Goal: Task Accomplishment & Management: Use online tool/utility

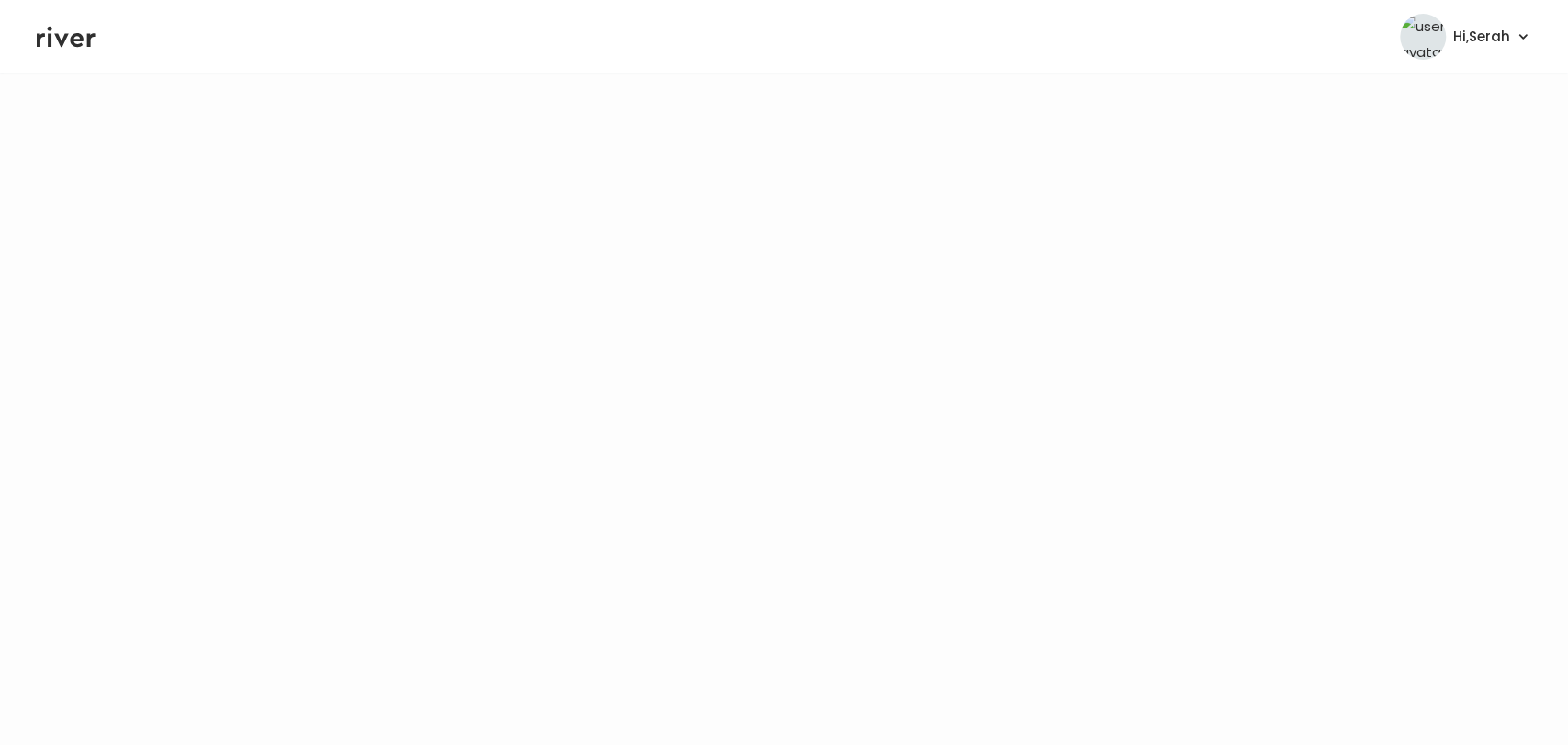
click at [56, 31] on icon at bounding box center [66, 36] width 59 height 27
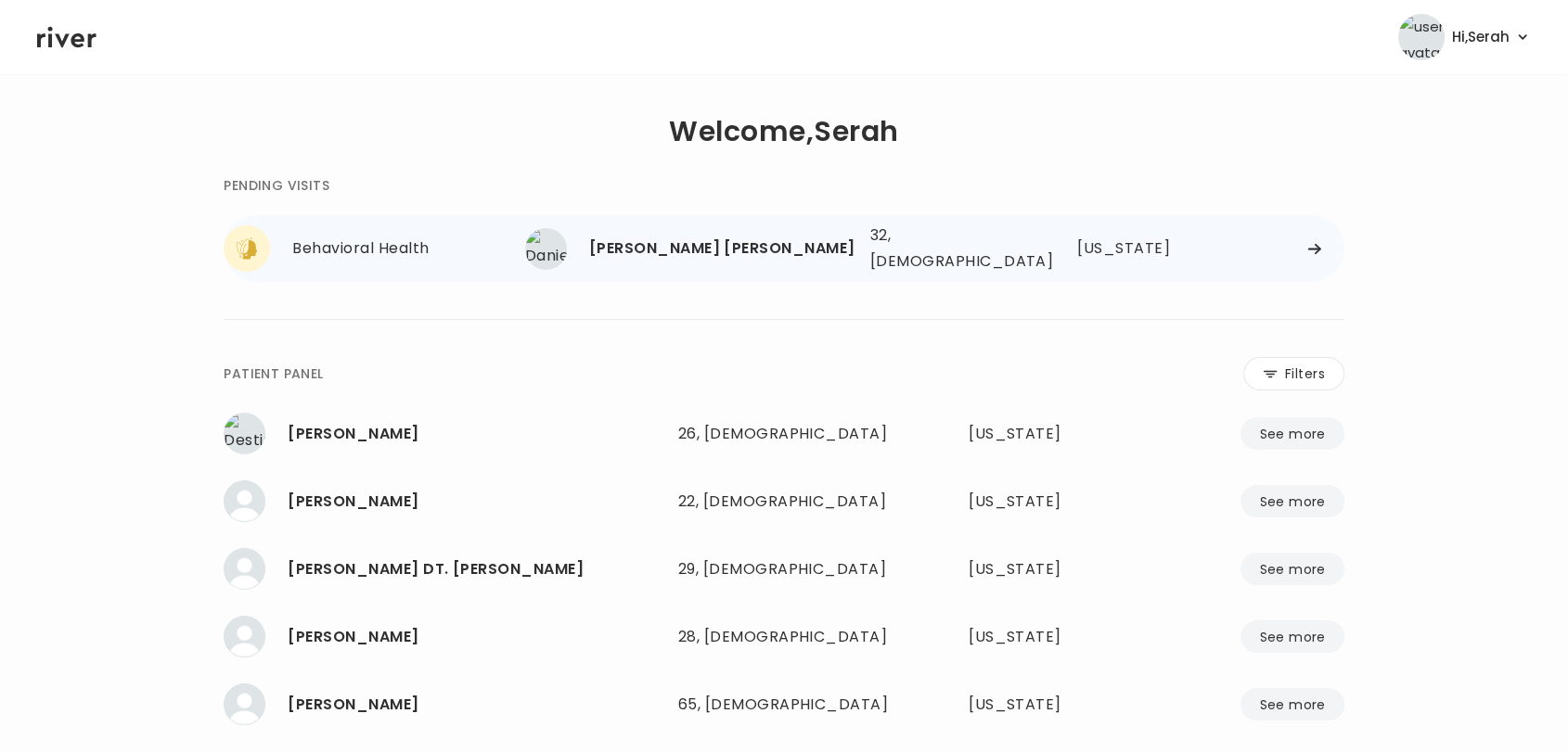
click at [670, 254] on div "[PERSON_NAME] [PERSON_NAME]" at bounding box center [722, 248] width 266 height 26
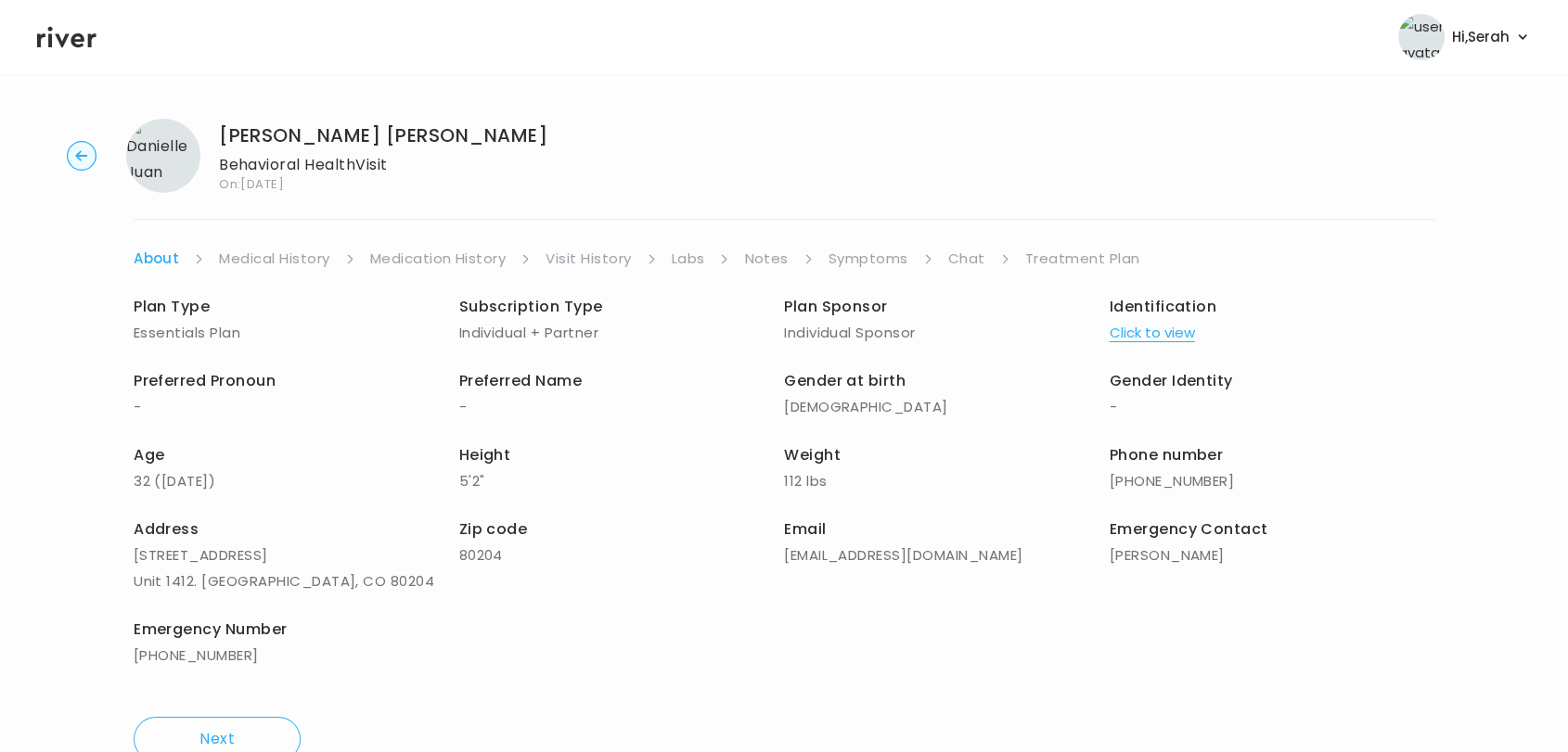
click at [875, 264] on link "Symptoms" at bounding box center [869, 258] width 80 height 26
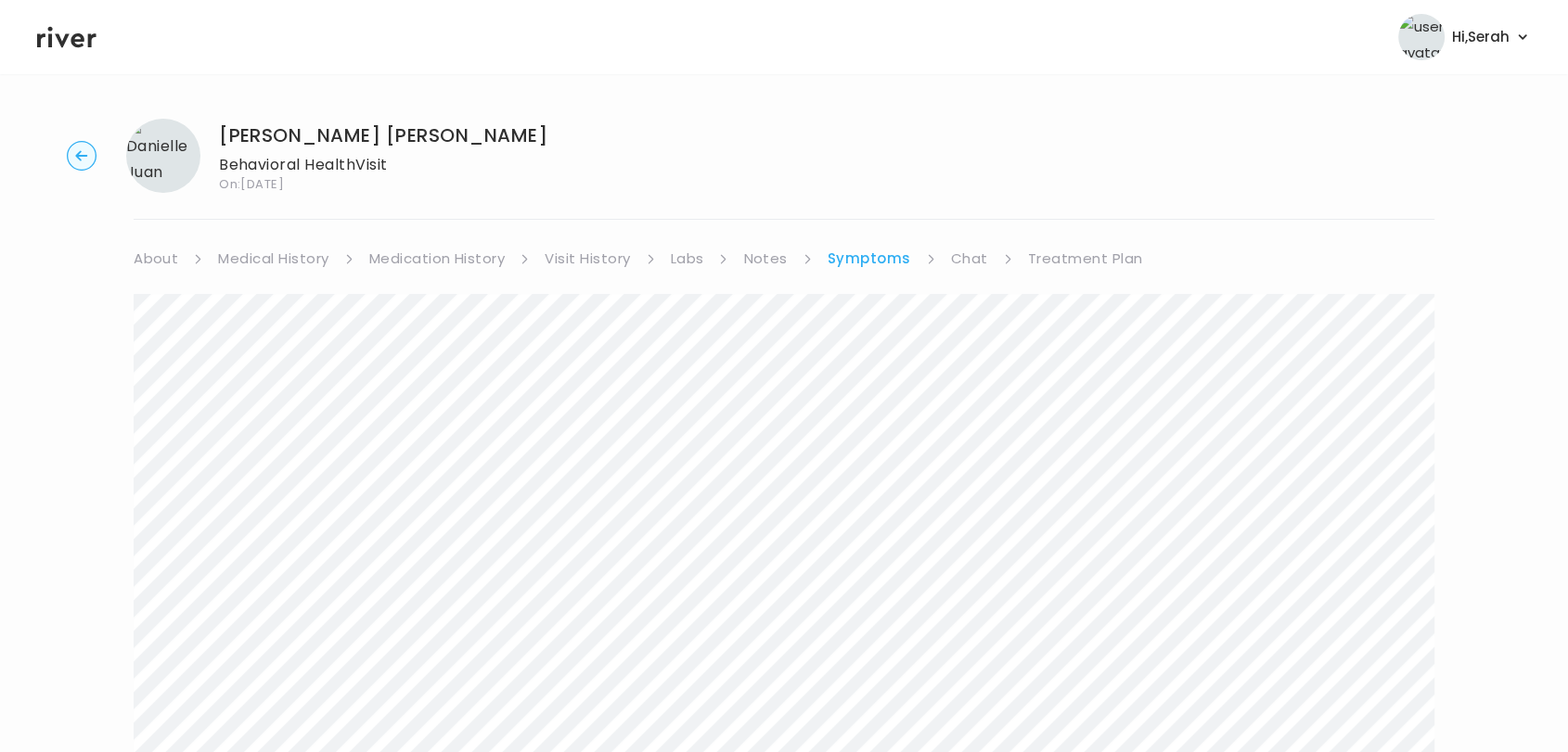
click at [964, 247] on link "Chat" at bounding box center [970, 258] width 37 height 26
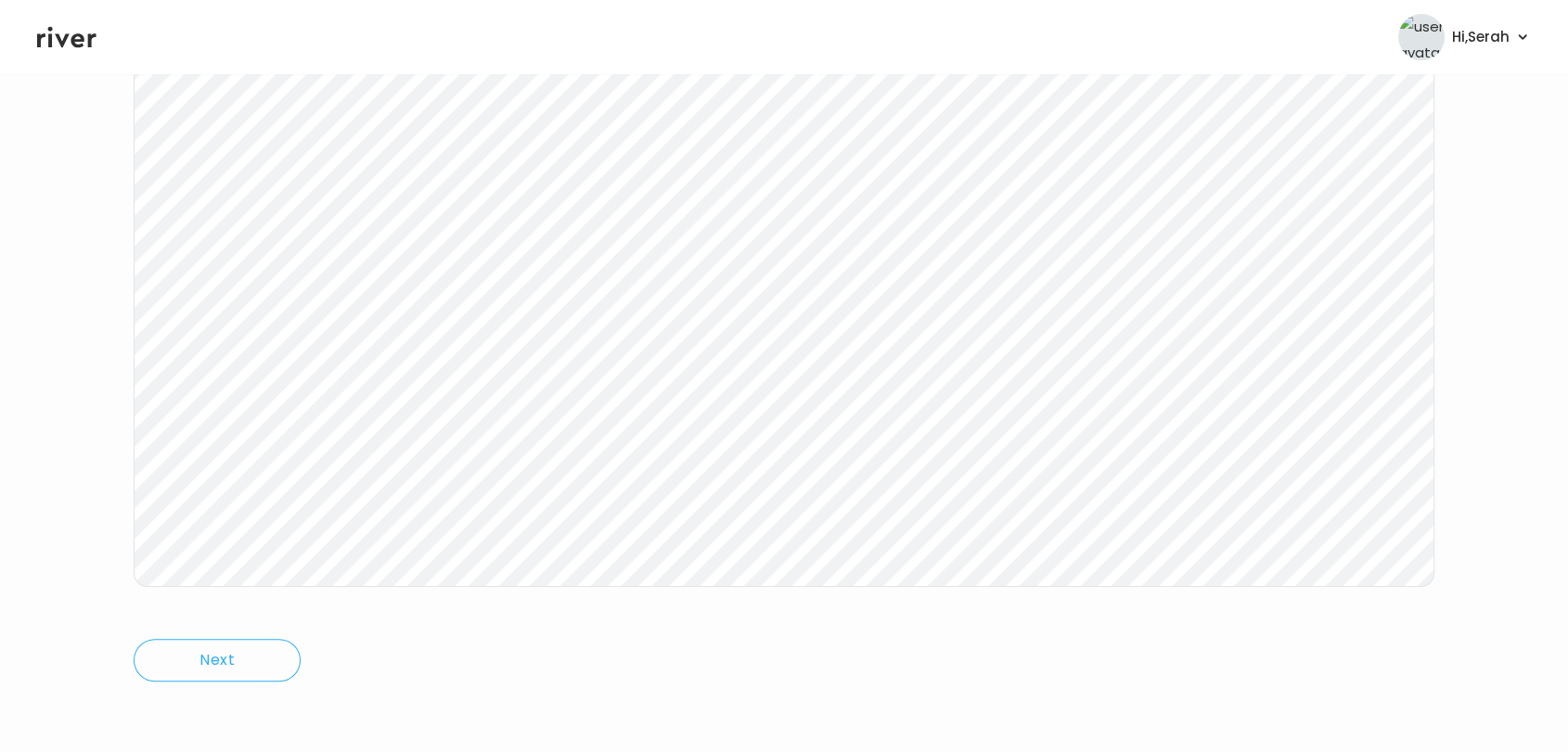
click at [65, 29] on icon at bounding box center [66, 36] width 60 height 28
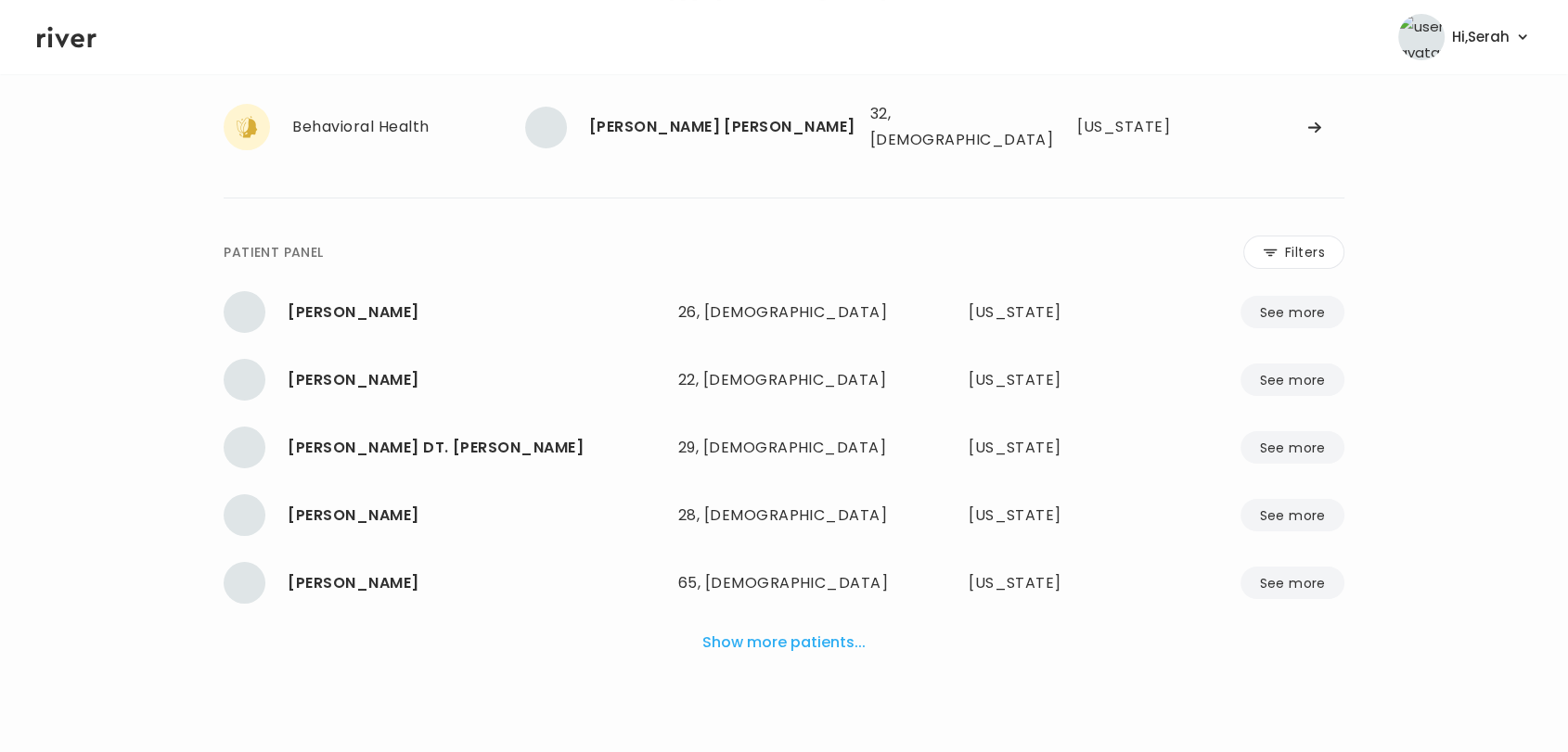
scroll to position [111, 0]
